Goal: Navigation & Orientation: Find specific page/section

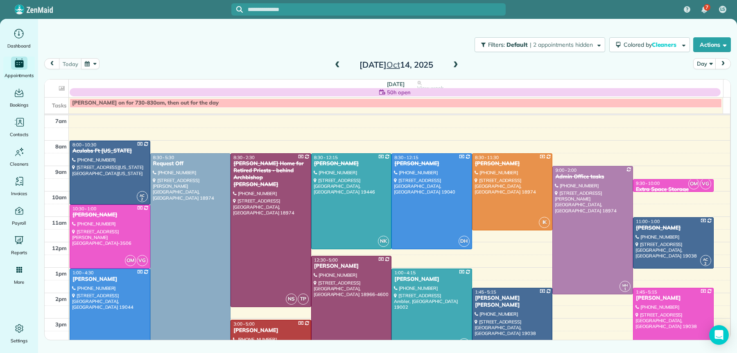
click at [453, 63] on span at bounding box center [455, 64] width 9 height 7
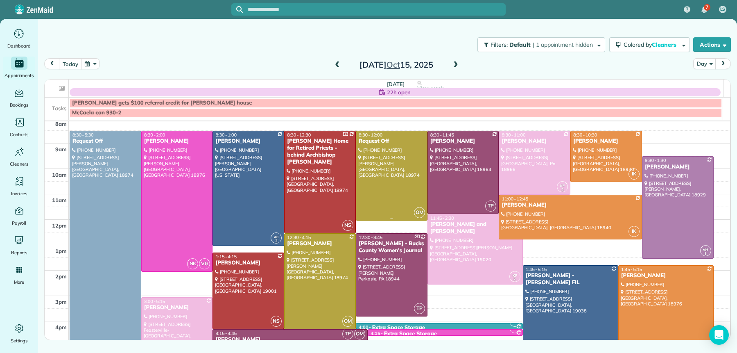
scroll to position [25, 0]
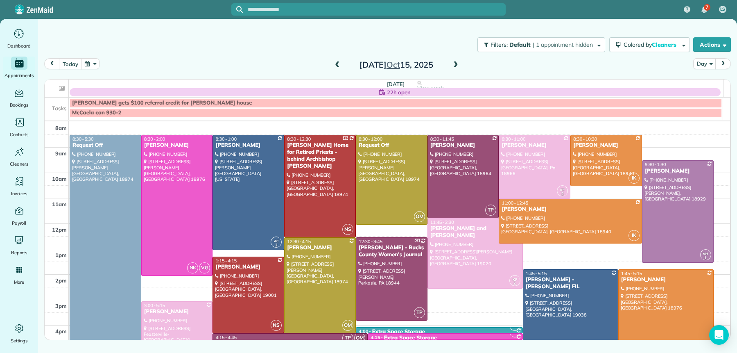
click at [455, 62] on span at bounding box center [455, 64] width 9 height 7
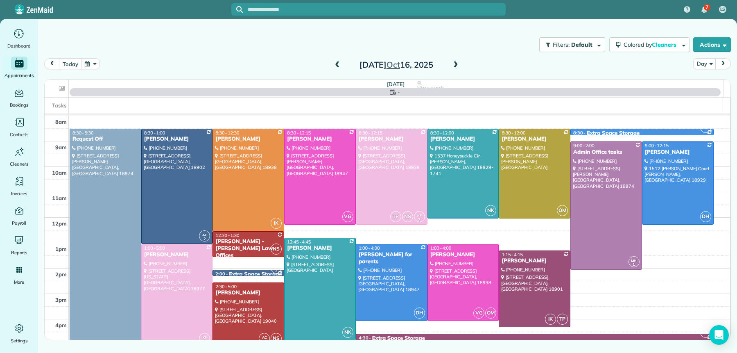
scroll to position [0, 0]
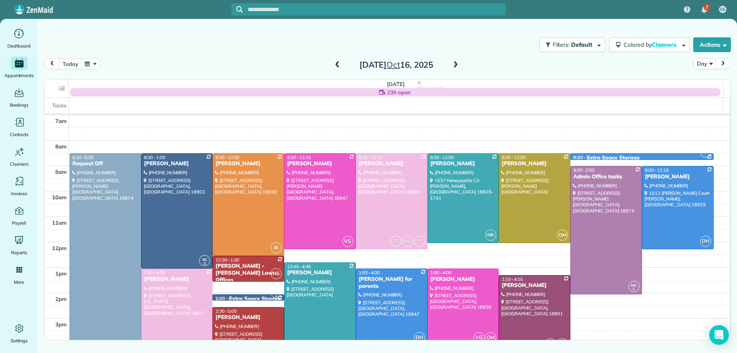
click at [455, 62] on span at bounding box center [455, 64] width 9 height 7
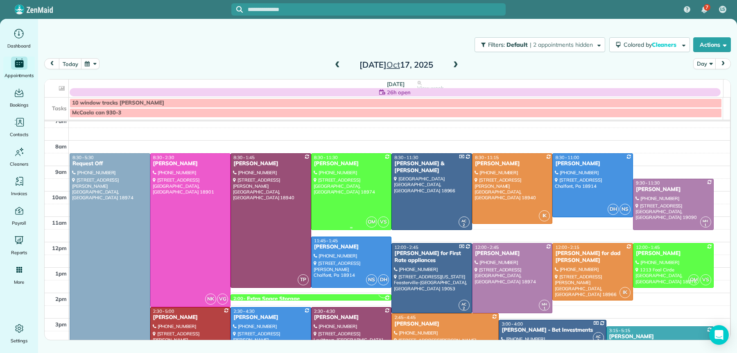
scroll to position [32, 0]
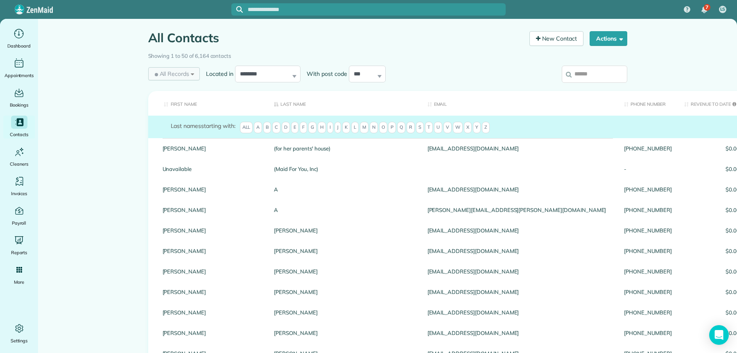
click at [176, 70] on span "All Records" at bounding box center [171, 74] width 36 height 8
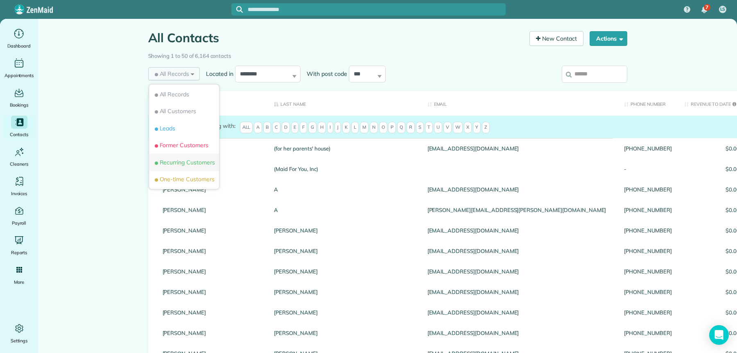
click at [174, 160] on span "Recurring Customers" at bounding box center [184, 162] width 62 height 8
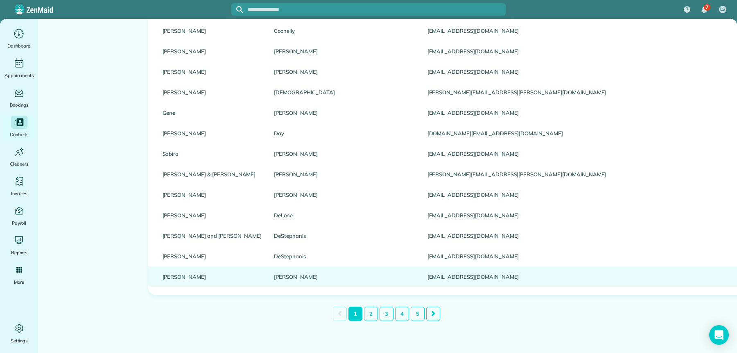
scroll to position [884, 0]
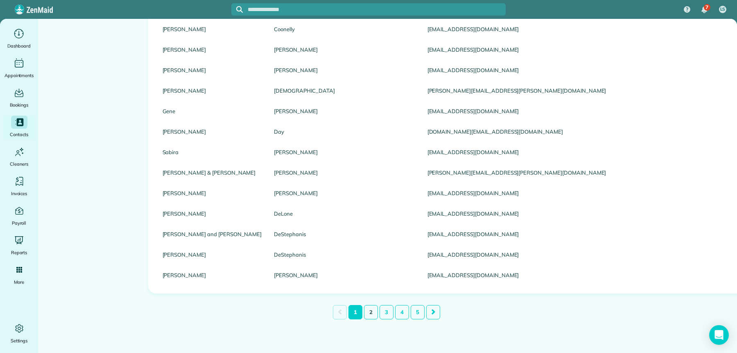
click at [364, 308] on link "2" at bounding box center [371, 312] width 14 height 14
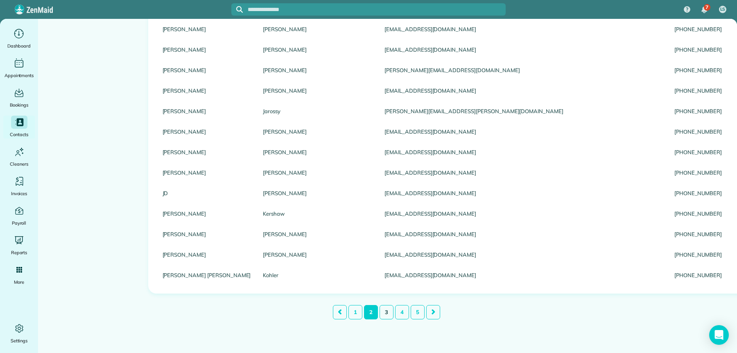
click at [380, 306] on link "3" at bounding box center [387, 312] width 14 height 14
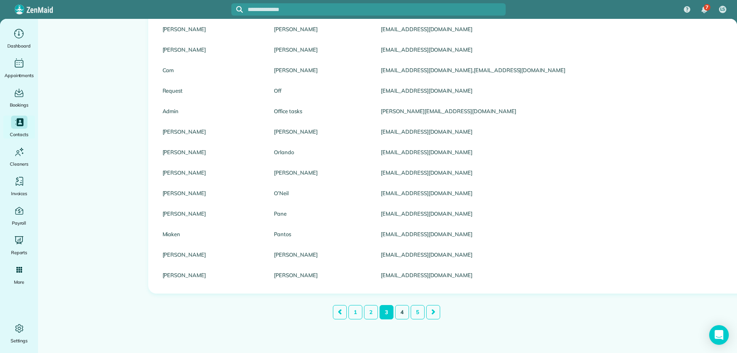
click at [395, 308] on link "4" at bounding box center [402, 312] width 14 height 14
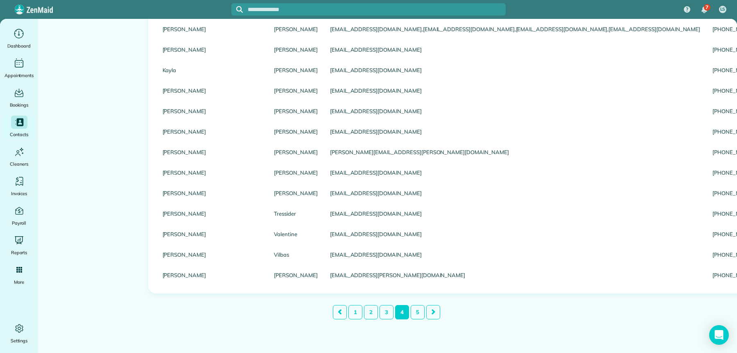
scroll to position [877, 0]
click at [411, 311] on link "5" at bounding box center [418, 312] width 14 height 14
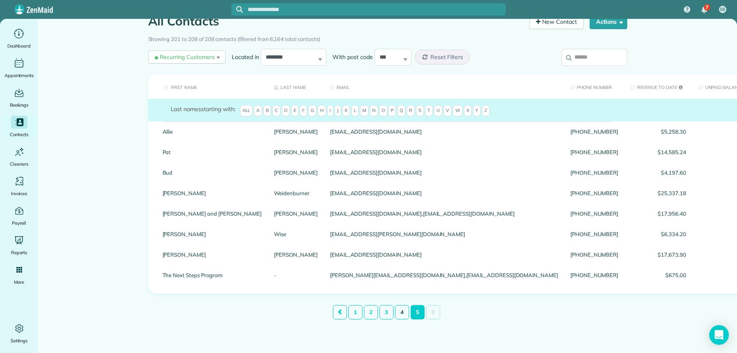
click at [397, 312] on link "4" at bounding box center [402, 312] width 14 height 14
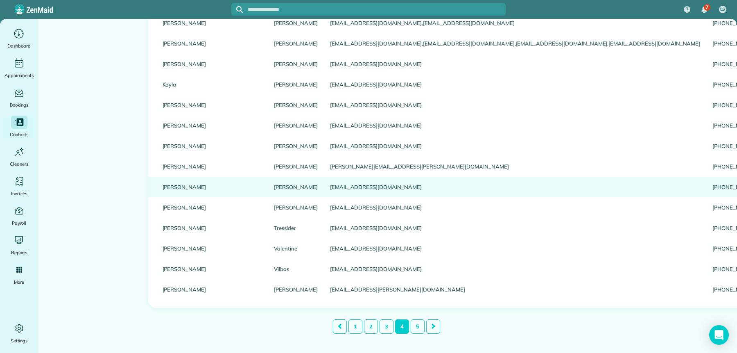
scroll to position [877, 0]
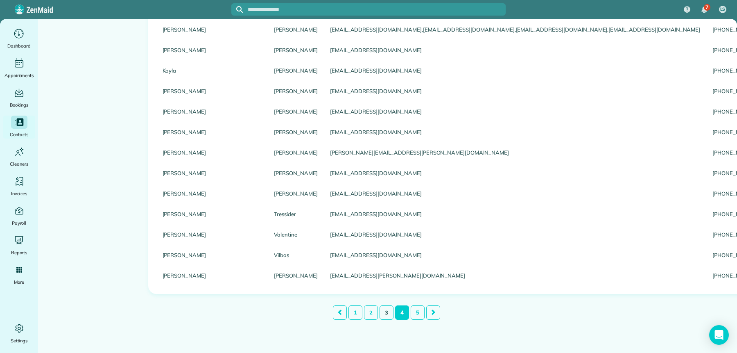
click at [383, 315] on link "3" at bounding box center [387, 312] width 14 height 14
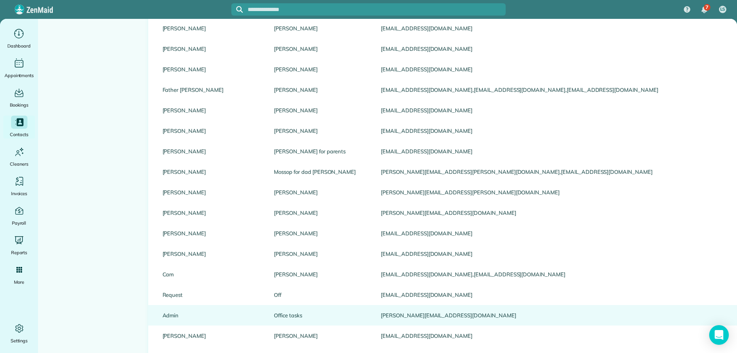
scroll to position [884, 0]
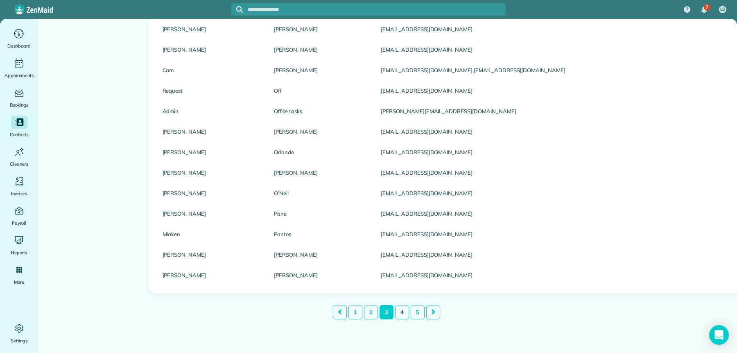
click at [402, 307] on link "4" at bounding box center [402, 312] width 14 height 14
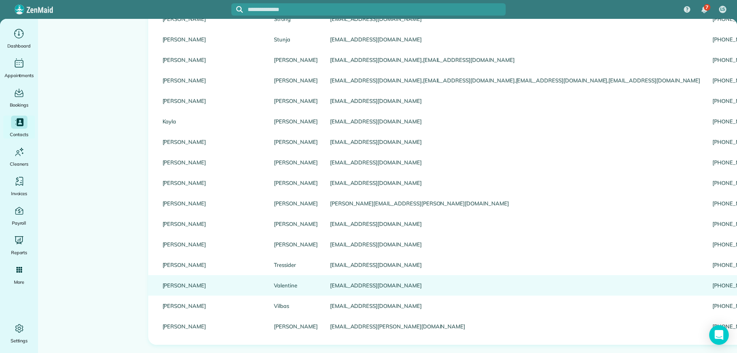
scroll to position [877, 0]
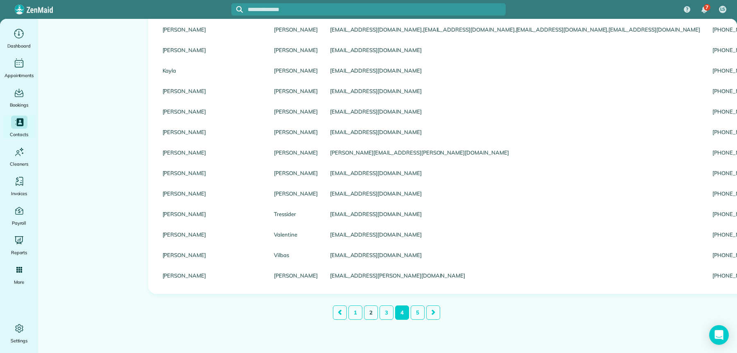
click at [364, 311] on link "2" at bounding box center [371, 312] width 14 height 14
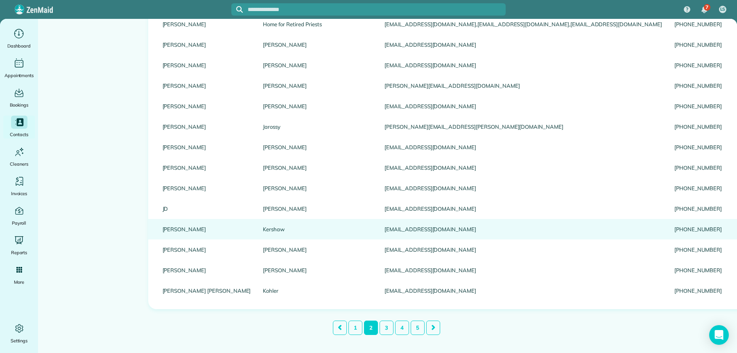
scroll to position [884, 0]
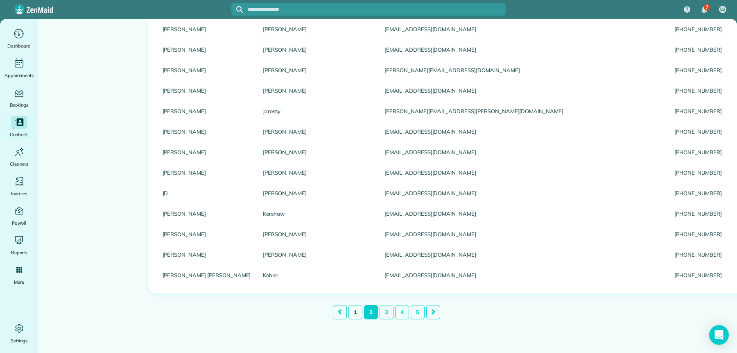
click at [350, 308] on link "1" at bounding box center [356, 312] width 14 height 14
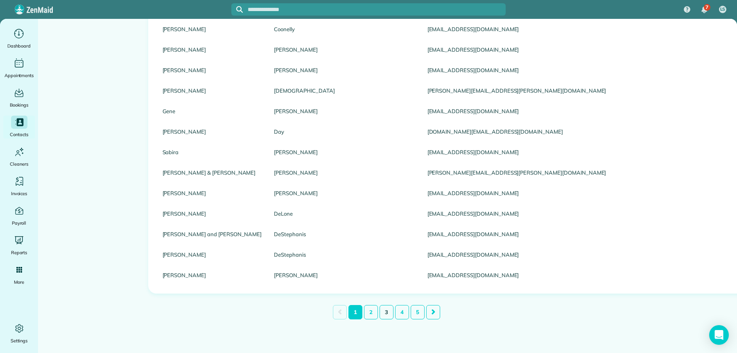
click at [387, 306] on link "3" at bounding box center [387, 312] width 14 height 14
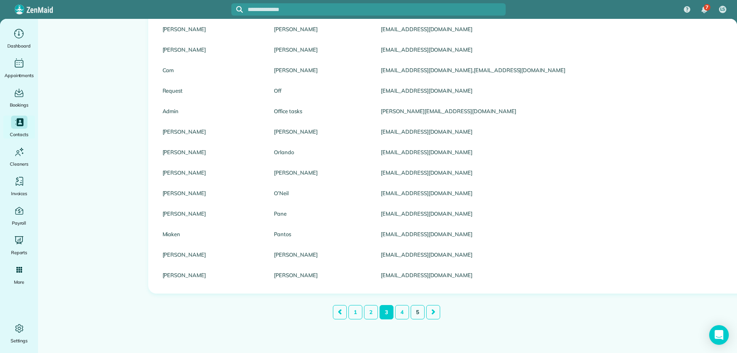
click at [411, 311] on link "5" at bounding box center [418, 312] width 14 height 14
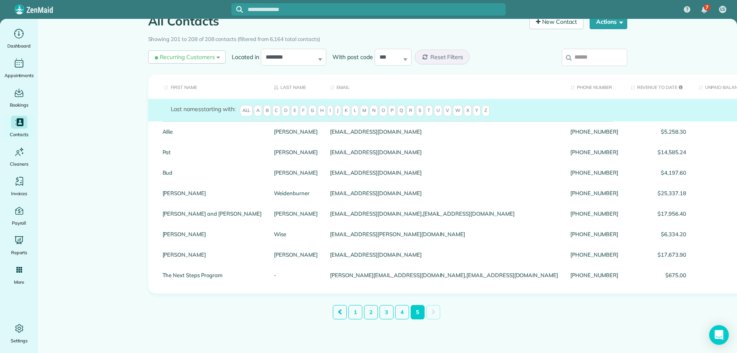
scroll to position [17, 0]
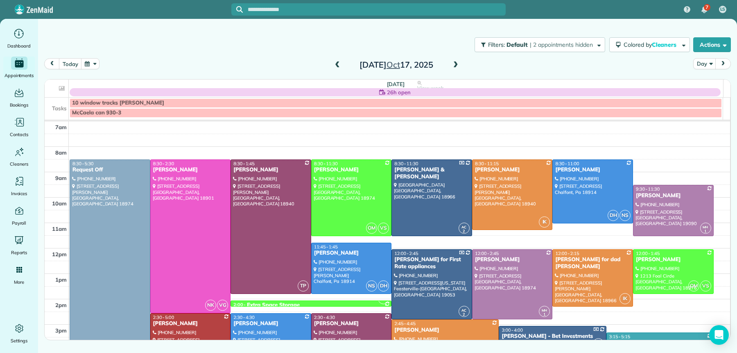
scroll to position [32, 0]
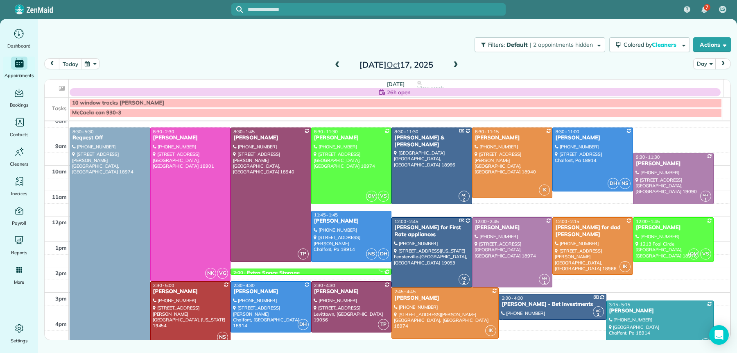
click at [457, 64] on span at bounding box center [455, 64] width 9 height 7
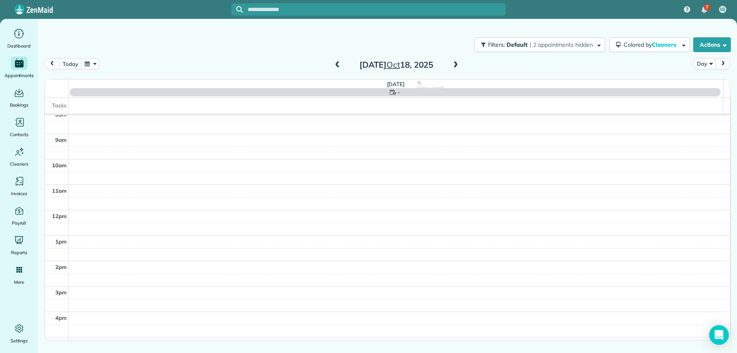
scroll to position [0, 0]
click at [457, 64] on span at bounding box center [455, 64] width 9 height 7
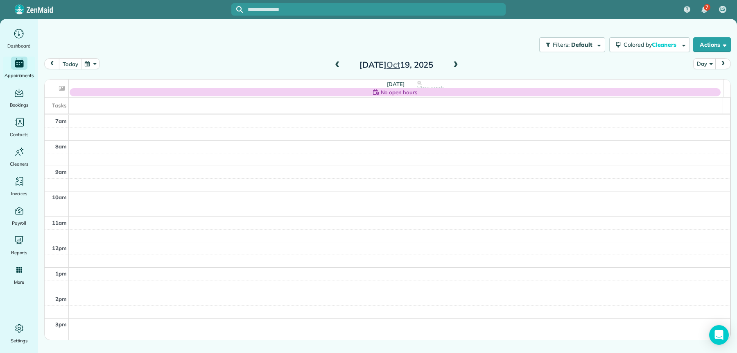
click at [457, 64] on span at bounding box center [455, 64] width 9 height 7
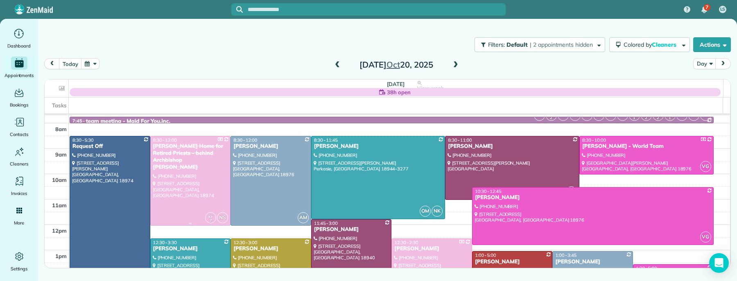
scroll to position [15, 0]
